Goal: Find specific page/section: Find specific page/section

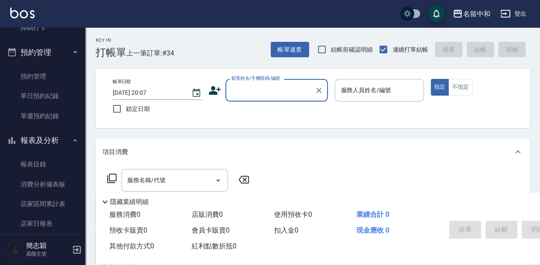
scroll to position [256, 0]
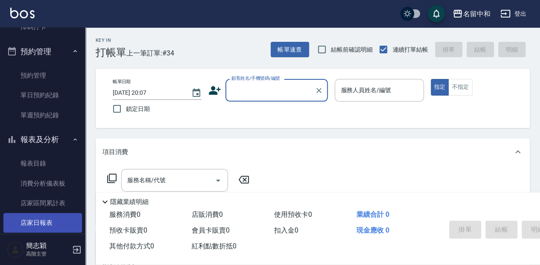
click at [43, 224] on link "店家日報表" at bounding box center [42, 223] width 78 height 20
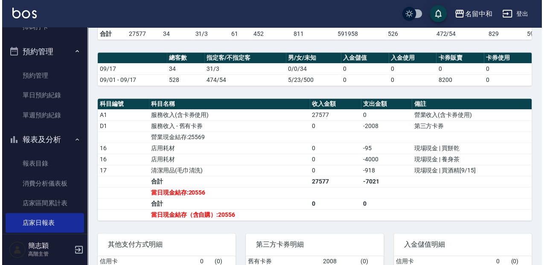
scroll to position [171, 0]
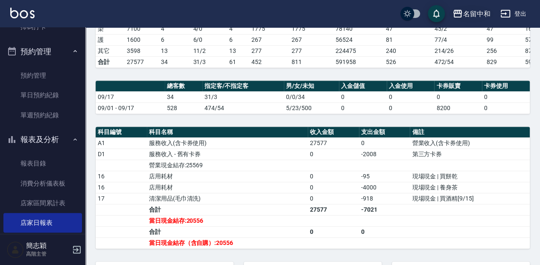
click at [458, 11] on icon "button" at bounding box center [457, 14] width 10 height 10
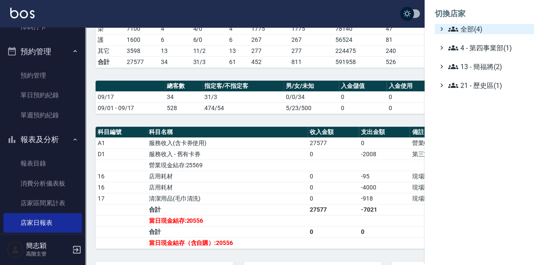
click at [449, 27] on icon at bounding box center [453, 29] width 10 height 10
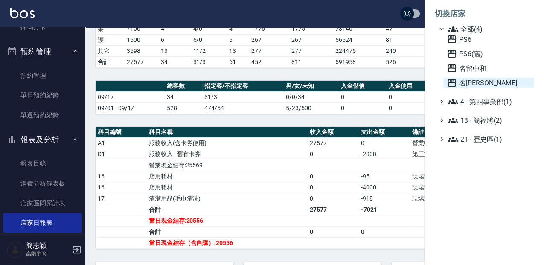
click at [450, 81] on icon at bounding box center [452, 83] width 10 height 10
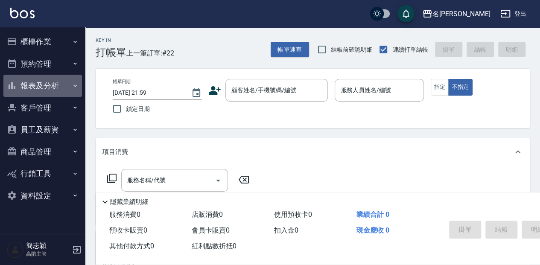
click at [74, 86] on icon "button" at bounding box center [75, 85] width 7 height 7
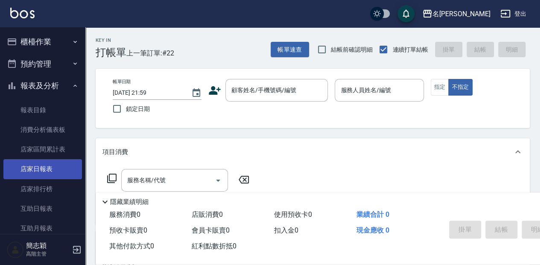
click at [48, 168] on link "店家日報表" at bounding box center [42, 169] width 78 height 20
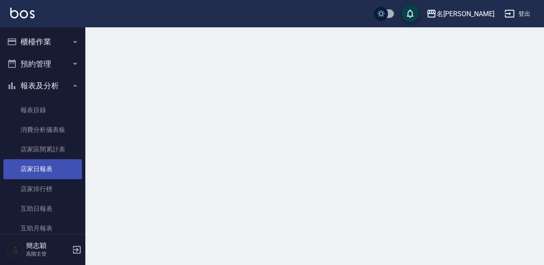
click at [48, 168] on link "店家日報表" at bounding box center [42, 169] width 78 height 20
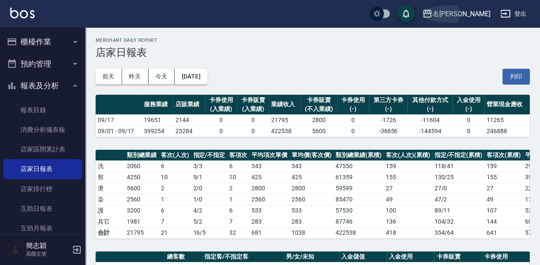
click at [431, 14] on icon "button" at bounding box center [427, 14] width 9 height 8
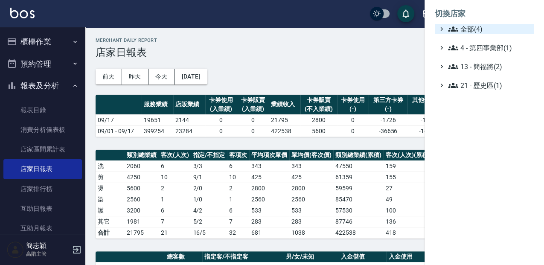
click at [453, 28] on icon at bounding box center [453, 28] width 10 height 5
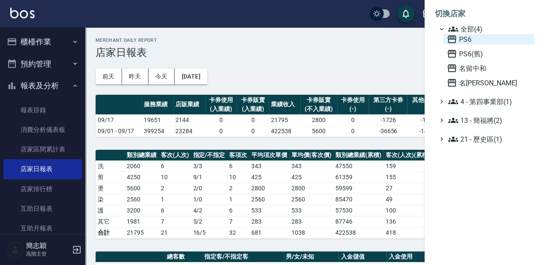
click at [451, 38] on icon at bounding box center [451, 39] width 9 height 8
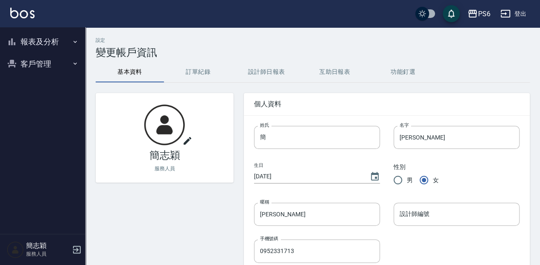
click at [75, 41] on icon "button" at bounding box center [75, 41] width 7 height 7
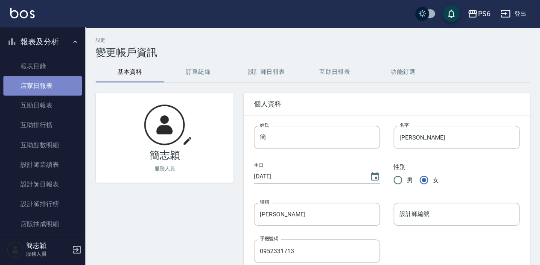
click at [46, 86] on link "店家日報表" at bounding box center [42, 86] width 78 height 20
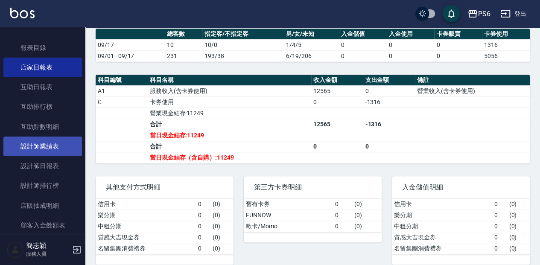
scroll to position [28, 0]
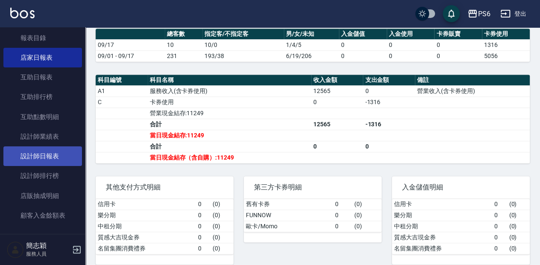
click at [54, 157] on link "設計師日報表" at bounding box center [42, 156] width 78 height 20
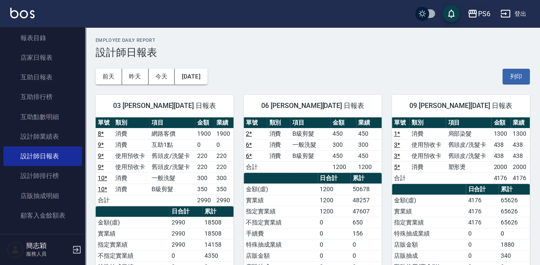
click at [473, 11] on icon "button" at bounding box center [472, 14] width 9 height 8
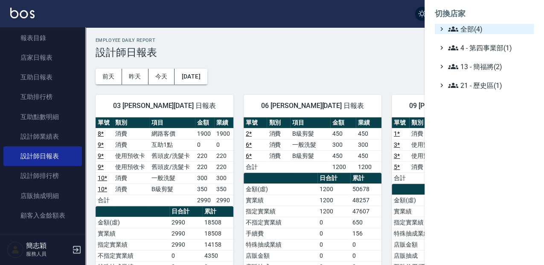
click at [456, 30] on icon at bounding box center [453, 29] width 10 height 10
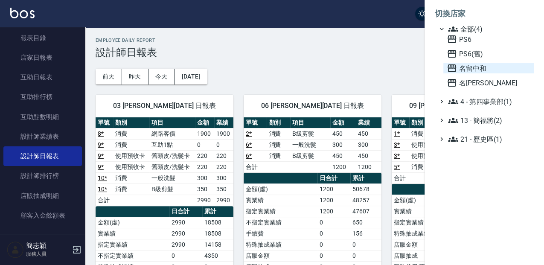
click at [451, 66] on icon at bounding box center [451, 68] width 9 height 8
